Goal: Complete application form

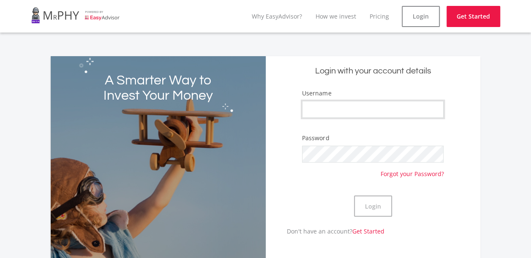
click at [358, 115] on input "Username" at bounding box center [373, 109] width 142 height 17
type input "ntandoPM"
click at [368, 208] on button "Login" at bounding box center [373, 206] width 38 height 21
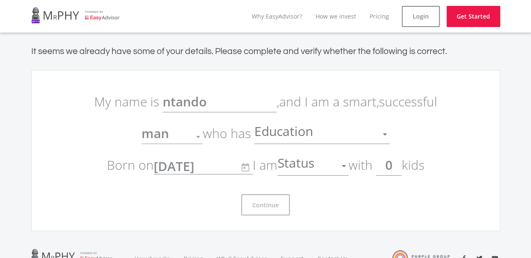
click at [419, 107] on p "My name is ntando , and I am a smart, successful man Gender who has Education E…" at bounding box center [265, 133] width 355 height 95
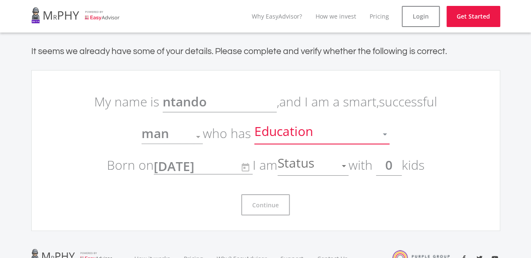
drag, startPoint x: 419, startPoint y: 107, endPoint x: 382, endPoint y: 142, distance: 50.8
click at [382, 142] on div at bounding box center [385, 134] width 16 height 16
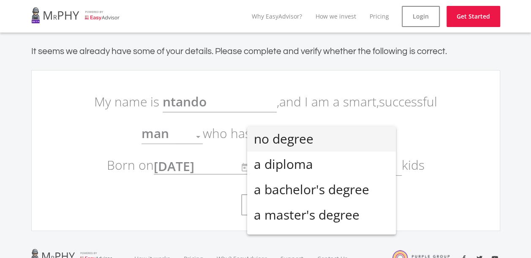
click at [458, 143] on div at bounding box center [265, 129] width 531 height 258
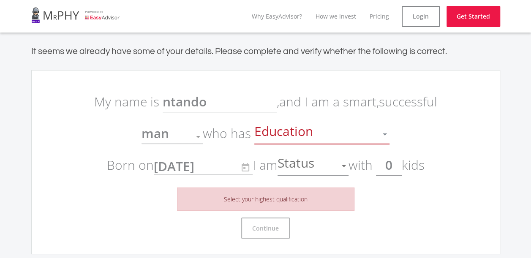
click at [319, 137] on div "Education" at bounding box center [315, 134] width 123 height 16
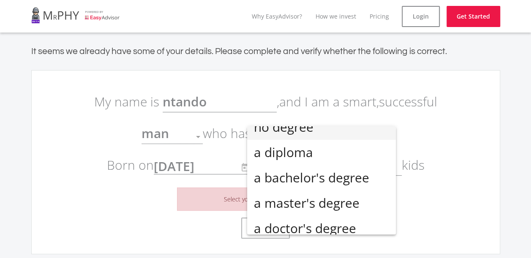
scroll to position [19, 0]
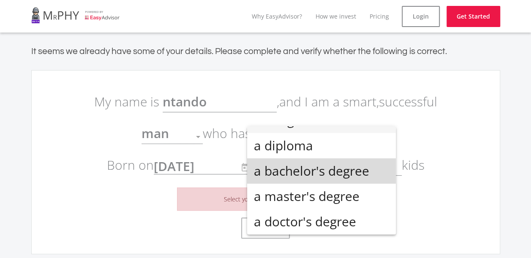
click at [341, 171] on span "a bachelor's degree" at bounding box center [321, 170] width 135 height 25
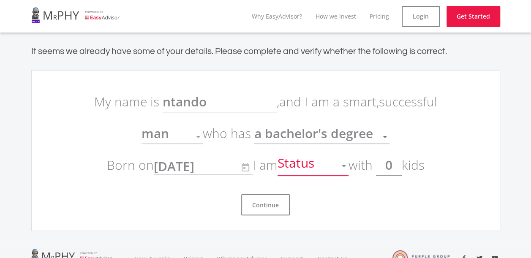
click at [341, 168] on div at bounding box center [344, 166] width 16 height 16
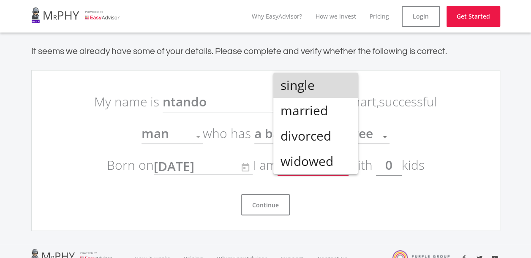
click at [326, 84] on span "single" at bounding box center [315, 85] width 71 height 25
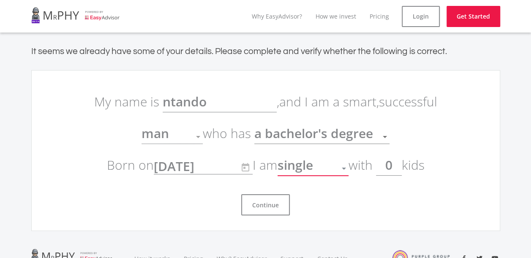
scroll to position [82, 0]
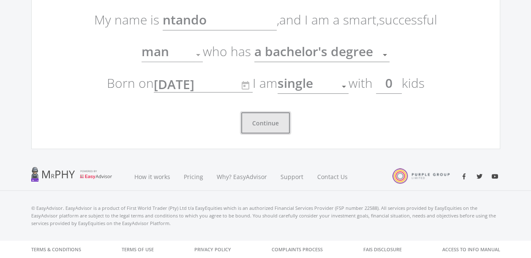
click at [282, 115] on button "Continue" at bounding box center [265, 122] width 49 height 21
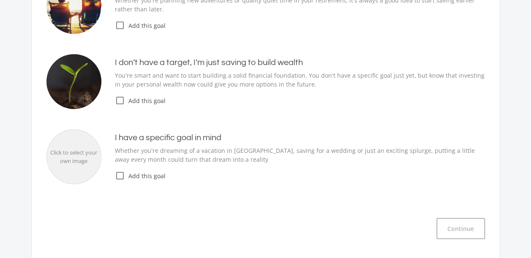
scroll to position [166, 0]
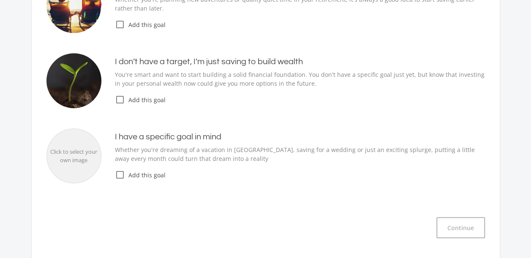
click at [125, 174] on span "Add this goal" at bounding box center [305, 175] width 360 height 9
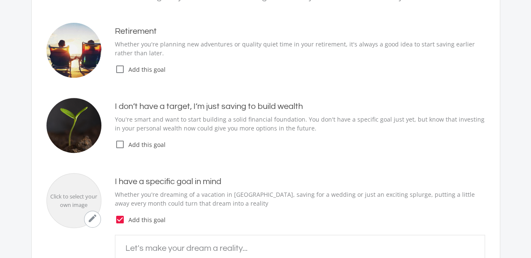
scroll to position [121, 0]
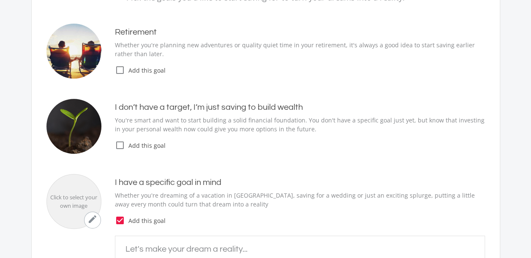
click at [124, 143] on icon "check_box_outline_blank" at bounding box center [120, 145] width 10 height 10
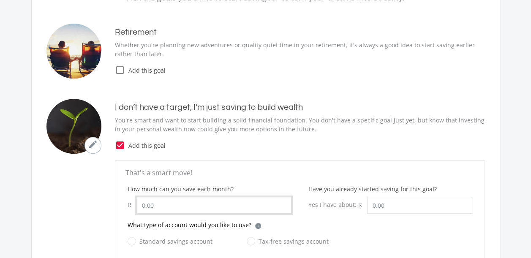
click at [233, 201] on input "How much can you save each month?" at bounding box center [213, 205] width 155 height 17
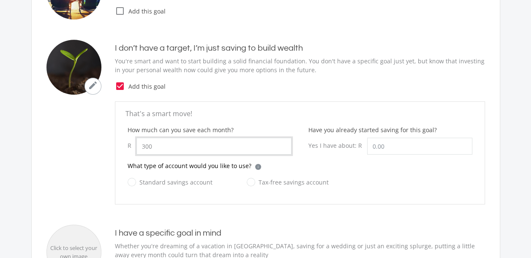
scroll to position [180, 0]
type input "300.00"
click at [240, 183] on input "Tax-free savings account" at bounding box center [279, 187] width 82 height 17
radio input "true"
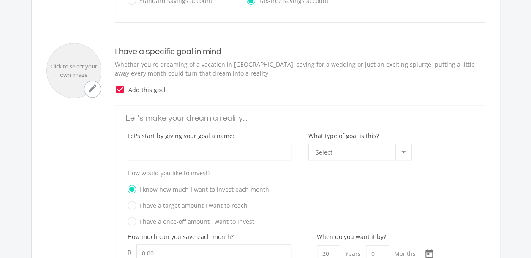
scroll to position [362, 0]
click at [120, 92] on icon "check_box" at bounding box center [120, 89] width 10 height 10
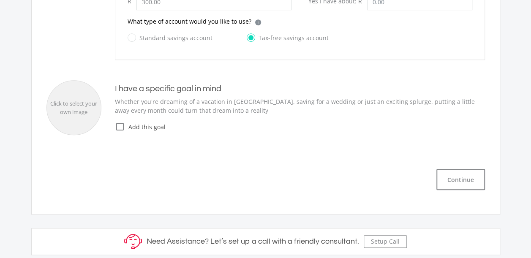
scroll to position [327, 0]
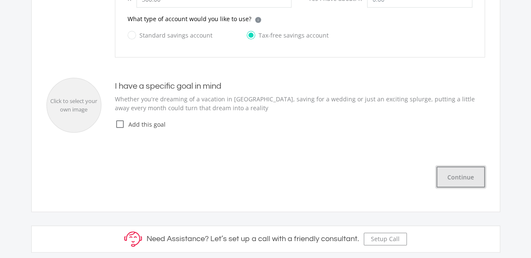
click at [458, 174] on button "Continue" at bounding box center [460, 176] width 49 height 21
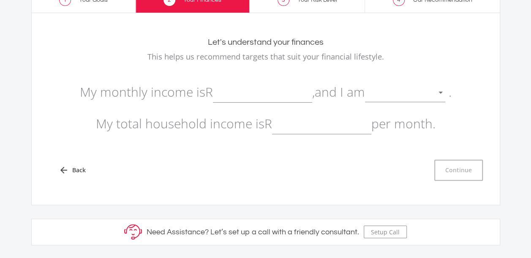
scroll to position [45, 0]
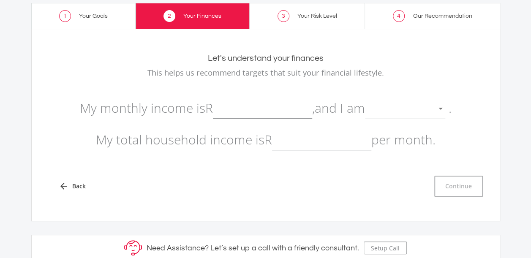
click at [280, 110] on input "text" at bounding box center [262, 108] width 99 height 21
type input "10,000.00"
click at [387, 117] on div at bounding box center [405, 107] width 80 height 21
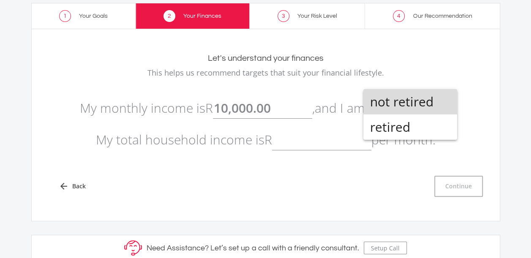
click at [395, 109] on span "not retired" at bounding box center [410, 101] width 80 height 25
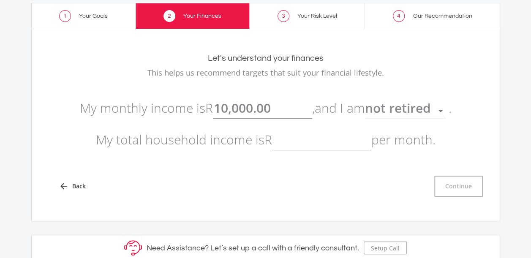
click at [318, 141] on input "text" at bounding box center [321, 139] width 99 height 21
type input "10,000.00"
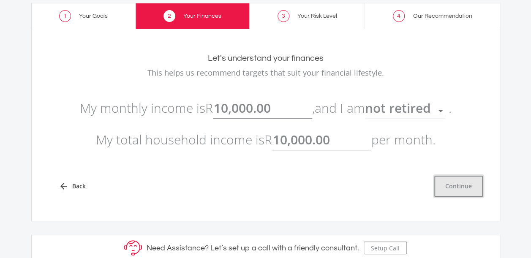
click at [467, 189] on button "Continue" at bounding box center [458, 186] width 49 height 21
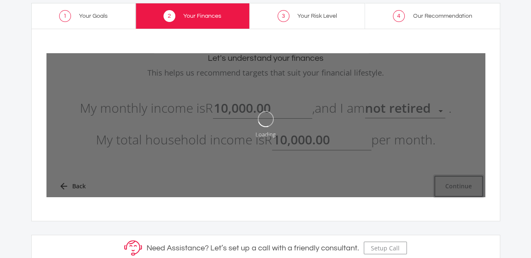
type input "10000"
type input "10,000.00"
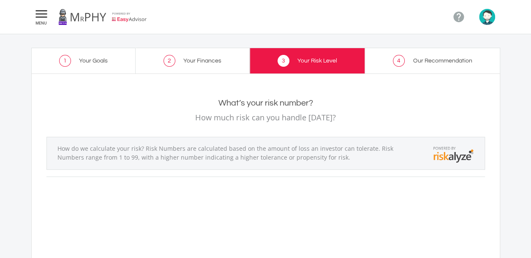
click at [455, 53] on link "4 Our Recommendation" at bounding box center [432, 61] width 135 height 26
